Goal: Task Accomplishment & Management: Manage account settings

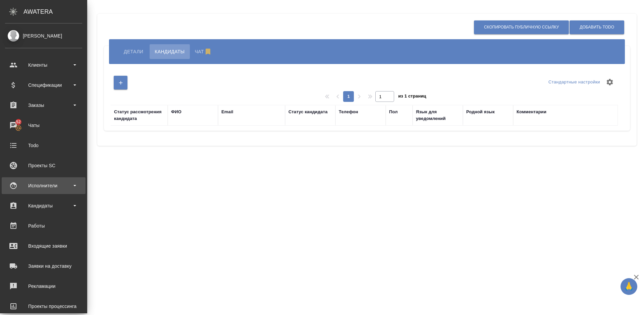
click at [55, 189] on div "Исполнители" at bounding box center [43, 186] width 77 height 10
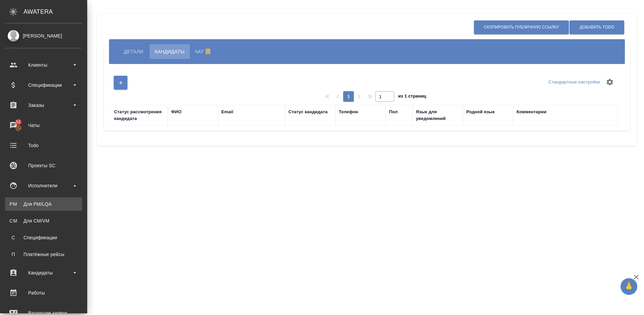
click at [59, 208] on link "PM Для PM/LQA" at bounding box center [43, 204] width 77 height 13
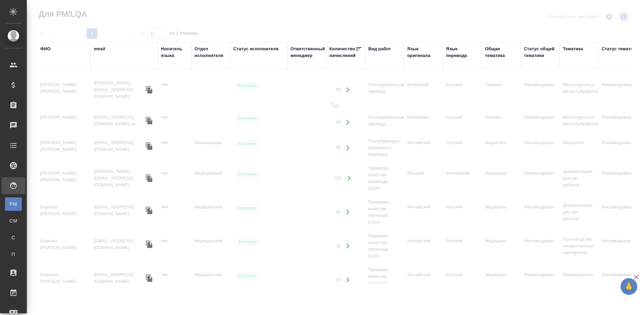
click at [50, 48] on div "ФИО" at bounding box center [45, 49] width 10 height 7
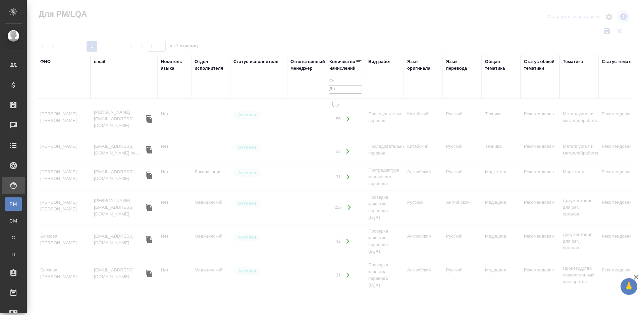
click at [63, 87] on input "text" at bounding box center [63, 86] width 47 height 8
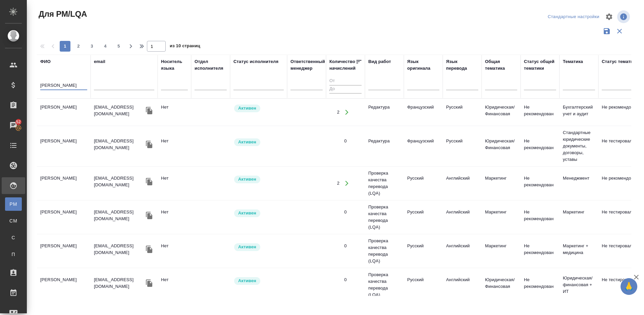
type input "Попова Евген"
click at [77, 113] on td "[PERSON_NAME]" at bounding box center [64, 112] width 54 height 23
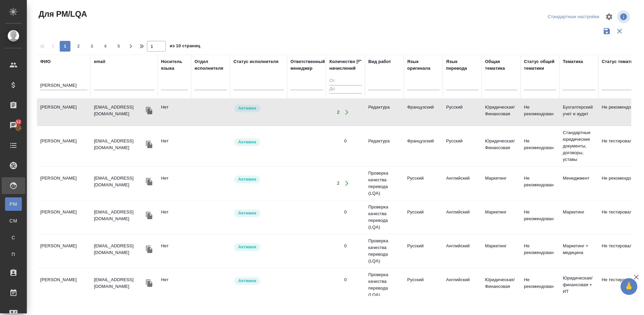
click at [73, 116] on td "[PERSON_NAME]" at bounding box center [64, 112] width 54 height 23
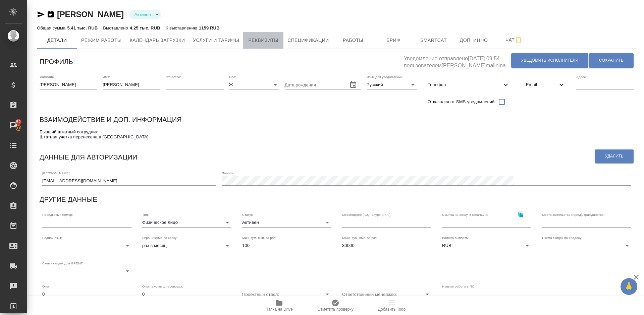
click at [259, 41] on span "Реквизиты" at bounding box center [263, 40] width 32 height 8
select select "10"
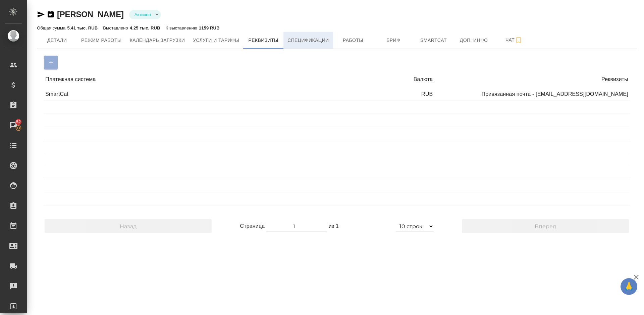
click at [327, 40] on span "Спецификации" at bounding box center [308, 40] width 41 height 8
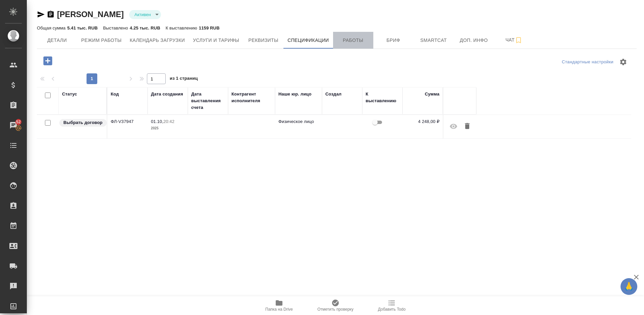
click at [350, 42] on span "Работы" at bounding box center [353, 40] width 32 height 8
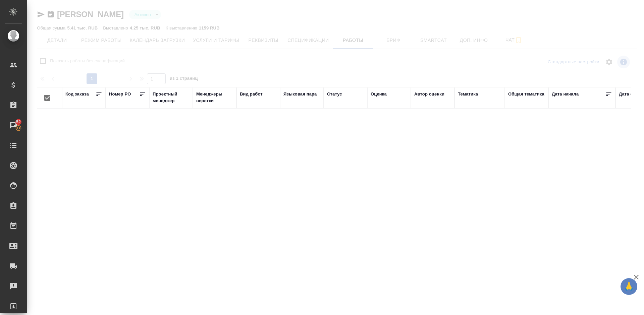
checkbox input "false"
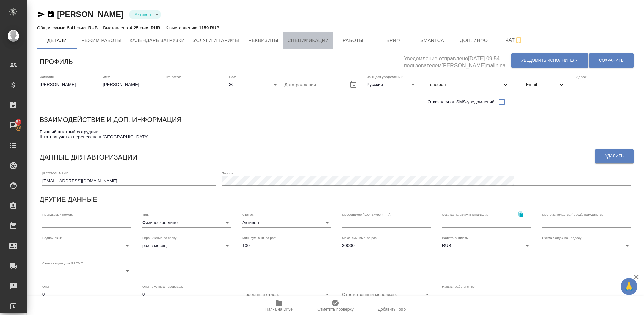
click at [326, 42] on span "Спецификации" at bounding box center [308, 40] width 41 height 8
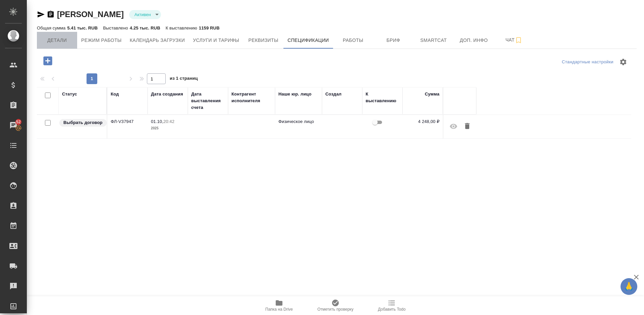
click at [59, 39] on span "Детали" at bounding box center [57, 40] width 32 height 8
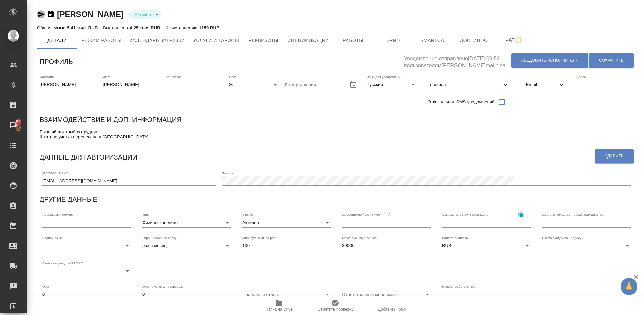
click at [40, 14] on icon "button" at bounding box center [41, 14] width 7 height 6
click at [187, 221] on body "🙏 .cls-1 fill:#fff; AWATERA Lazareva Anastasia Клиенты Спецификации Заказы Чаты…" at bounding box center [322, 157] width 644 height 315
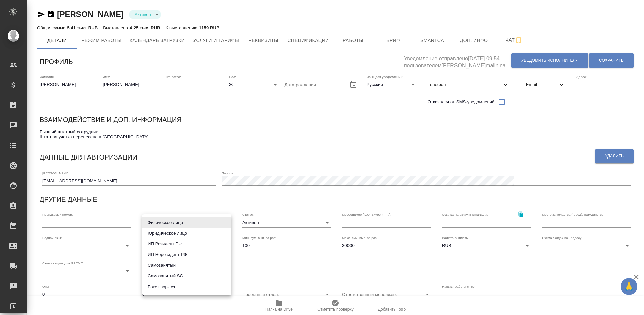
click at [184, 288] on li "Рокет ворк сз" at bounding box center [186, 287] width 89 height 11
type input "rocketWorkSelfEmployed"
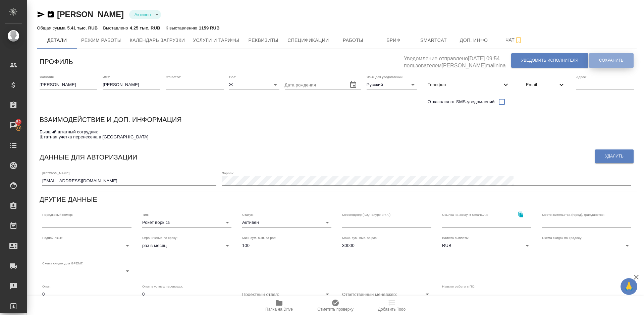
click at [616, 58] on span "Сохранить" at bounding box center [611, 61] width 24 height 6
click at [261, 40] on span "Реквизиты" at bounding box center [263, 40] width 32 height 8
select select "10"
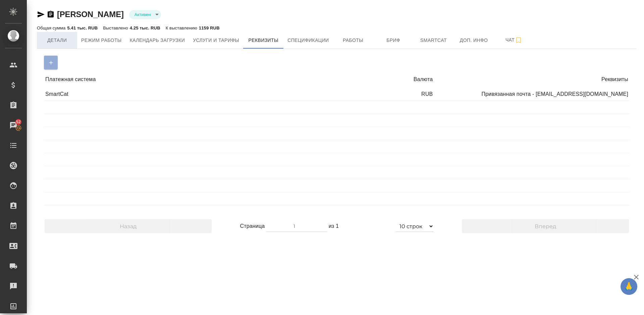
click at [60, 36] on span "Детали" at bounding box center [57, 40] width 32 height 8
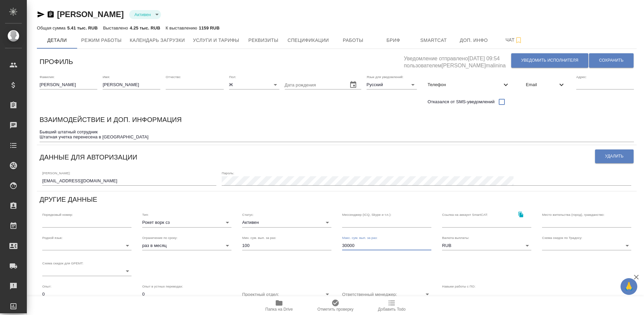
click at [356, 245] on input "30000" at bounding box center [386, 245] width 89 height 9
type input "3"
type input "100000"
click at [609, 59] on span "Сохранить" at bounding box center [611, 61] width 24 height 6
click at [263, 40] on span "Реквизиты" at bounding box center [263, 40] width 32 height 8
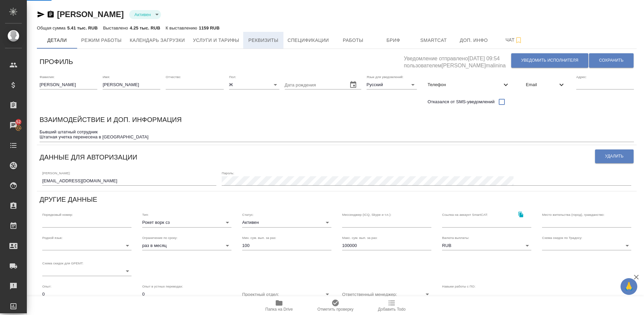
select select "10"
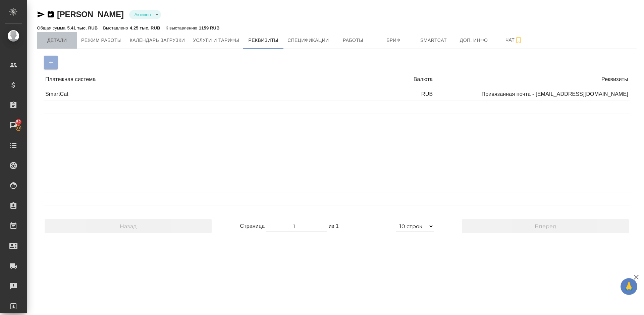
click at [65, 37] on span "Детали" at bounding box center [57, 40] width 32 height 8
